Goal: Book appointment/travel/reservation

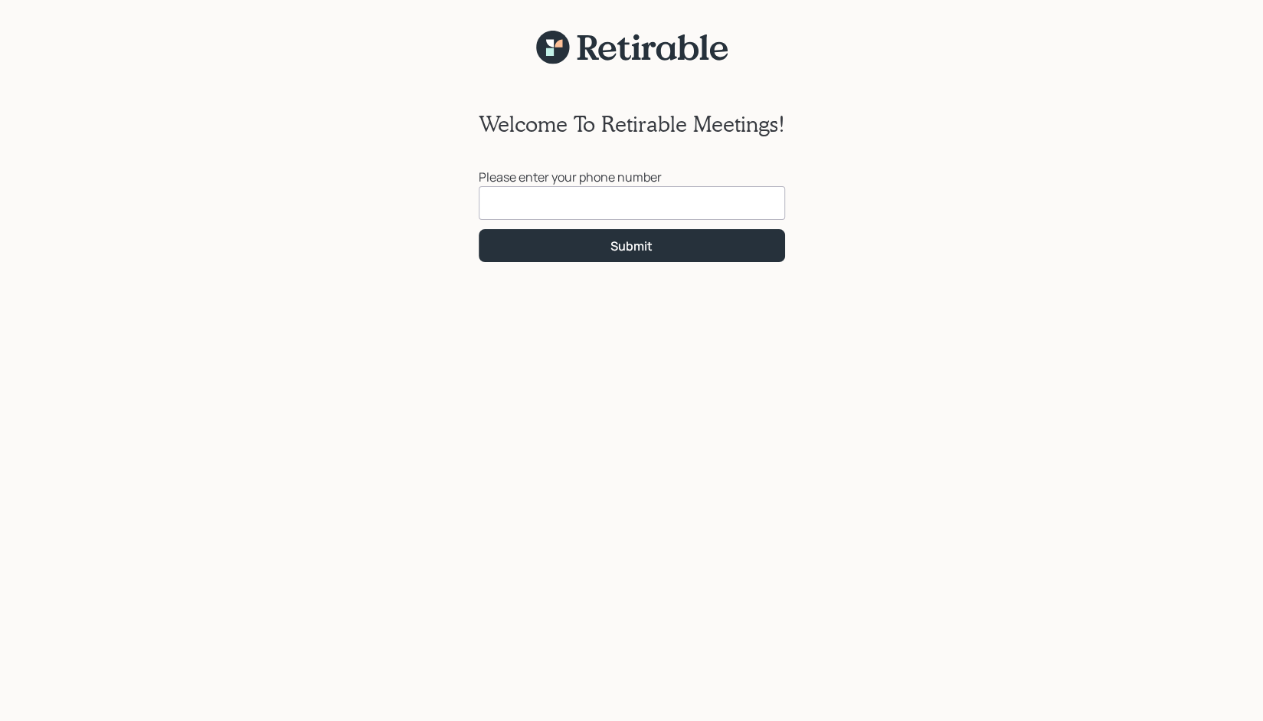
click at [550, 203] on input at bounding box center [632, 203] width 306 height 34
type input "[PHONE_NUMBER]"
click button "Submit" at bounding box center [632, 245] width 306 height 33
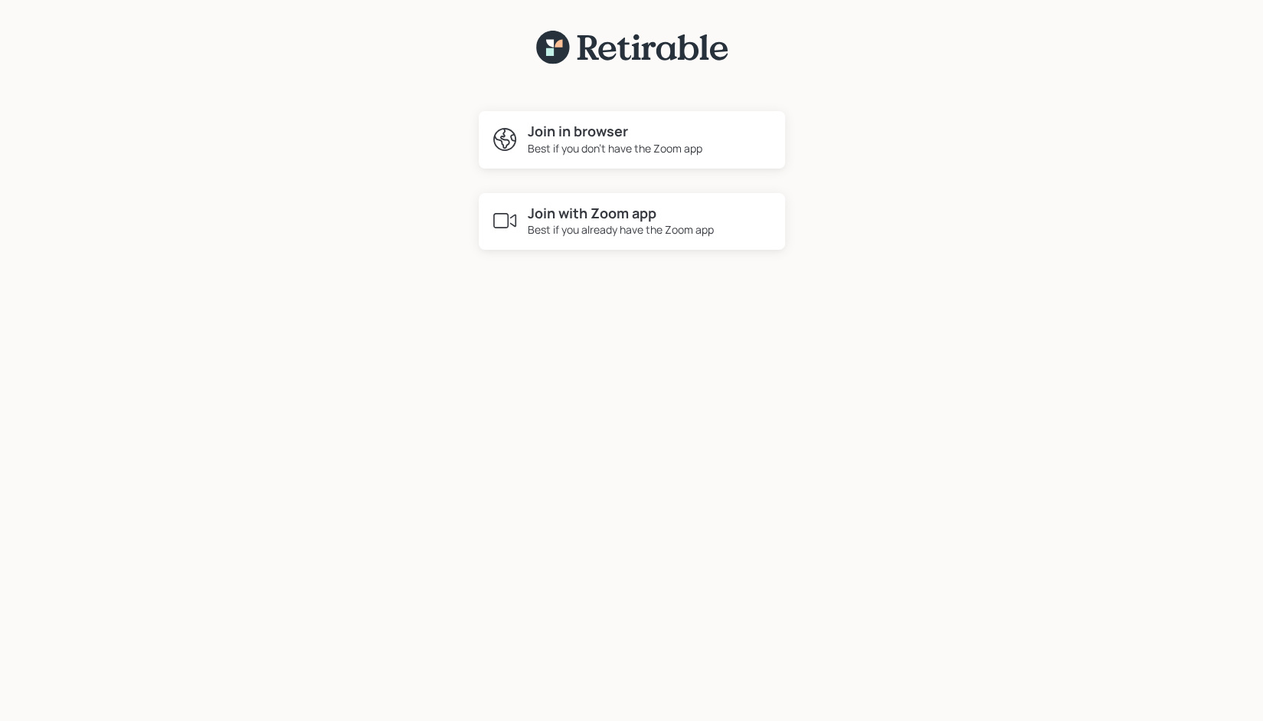
click at [641, 229] on div "Best if you already have the Zoom app" at bounding box center [621, 229] width 186 height 16
